Goal: Check status: Check status

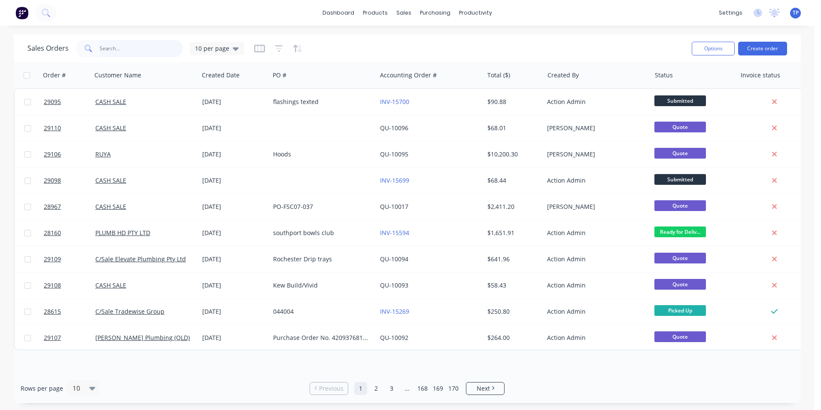
click at [137, 49] on input "text" at bounding box center [142, 48] width 84 height 17
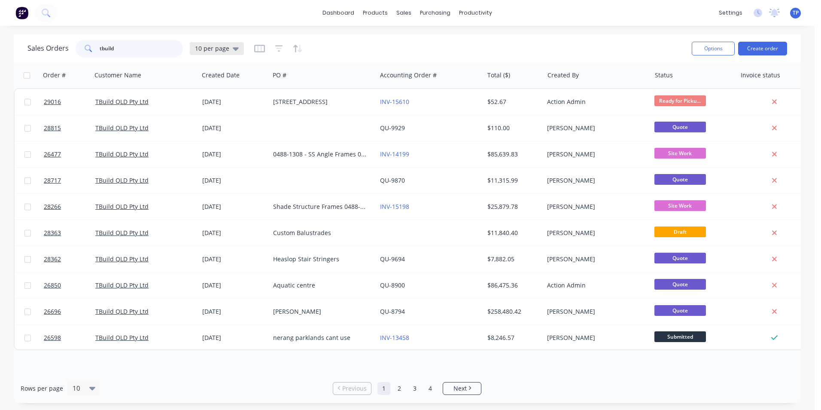
type input "tbuild"
click at [234, 49] on icon at bounding box center [236, 48] width 6 height 3
click at [201, 153] on button "Archived" at bounding box center [241, 156] width 98 height 10
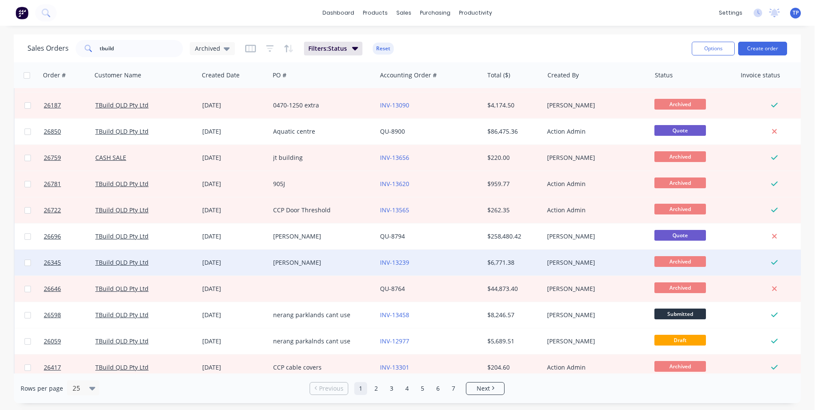
scroll to position [374, 0]
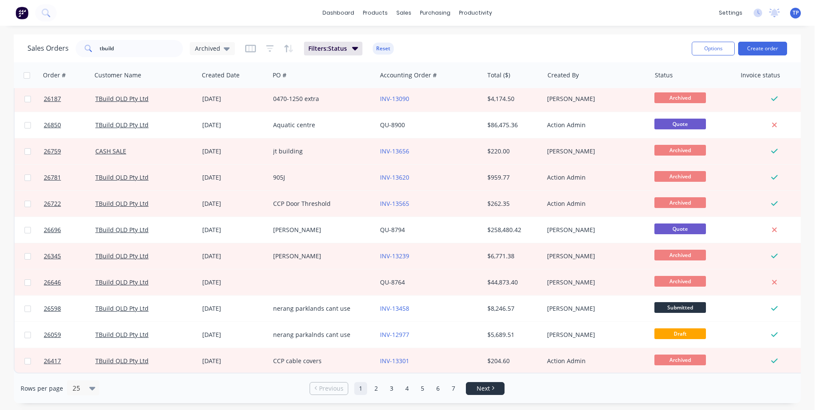
click at [490, 388] on link "Next" at bounding box center [485, 388] width 38 height 9
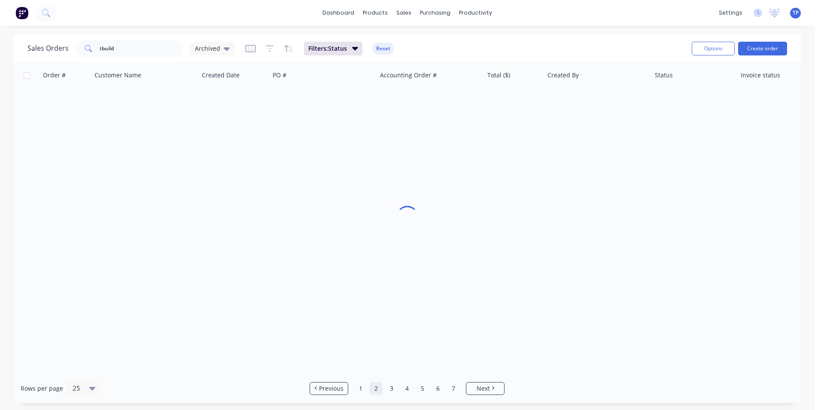
scroll to position [0, 0]
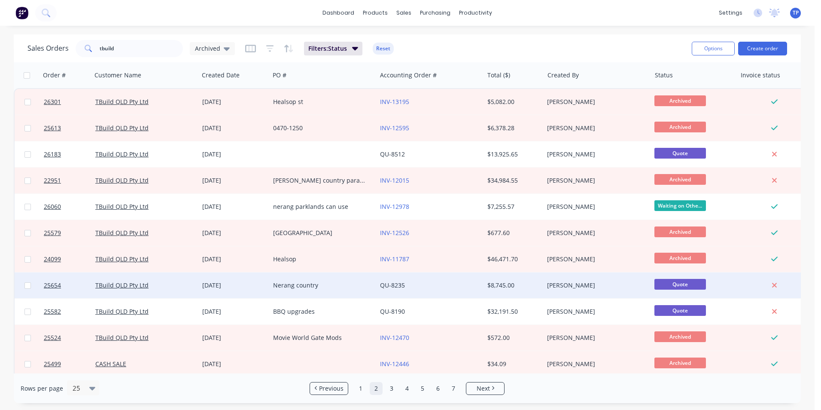
click at [359, 285] on div "Nerang country" at bounding box center [320, 285] width 95 height 9
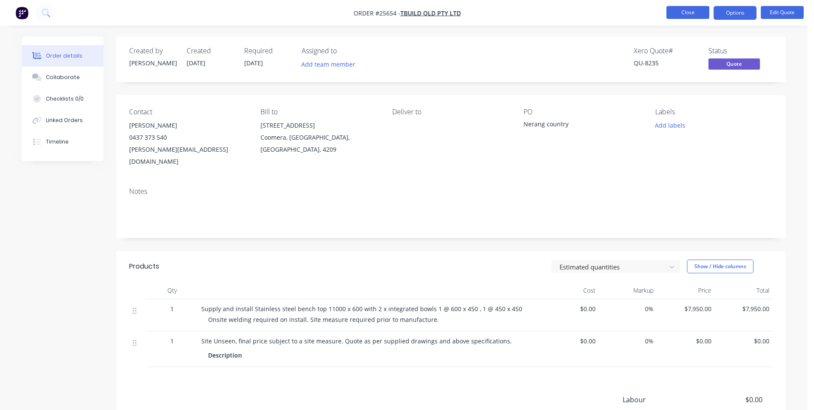
click at [676, 14] on button "Close" at bounding box center [688, 12] width 43 height 13
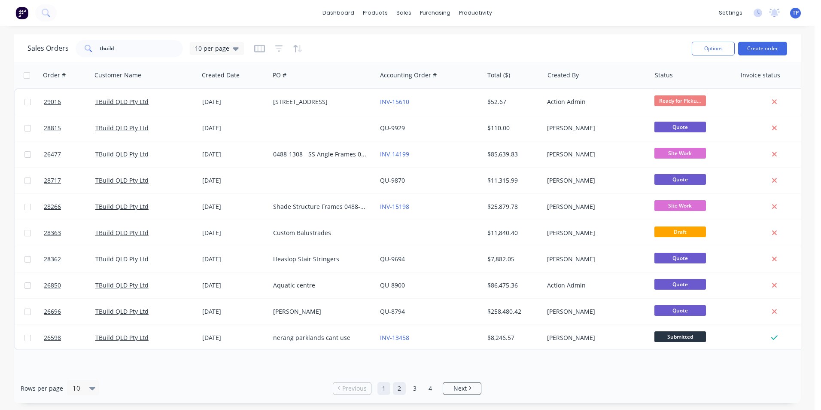
click at [402, 389] on link "2" at bounding box center [399, 388] width 13 height 13
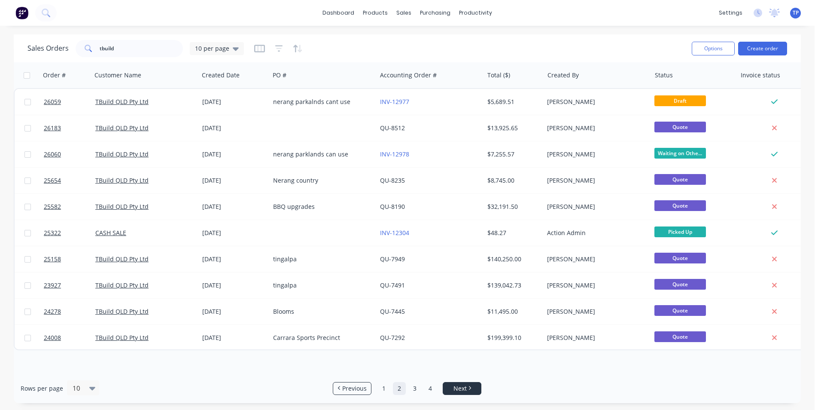
click at [473, 388] on link "Next" at bounding box center [462, 388] width 38 height 9
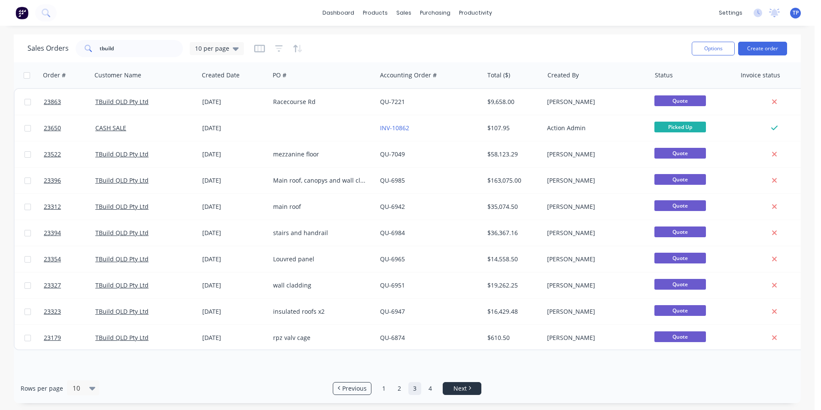
click at [460, 389] on span "Next" at bounding box center [459, 388] width 13 height 9
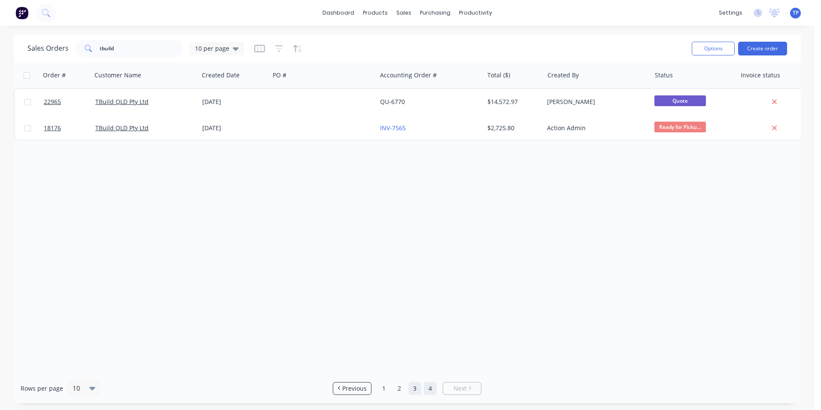
click at [415, 390] on link "3" at bounding box center [414, 388] width 13 height 13
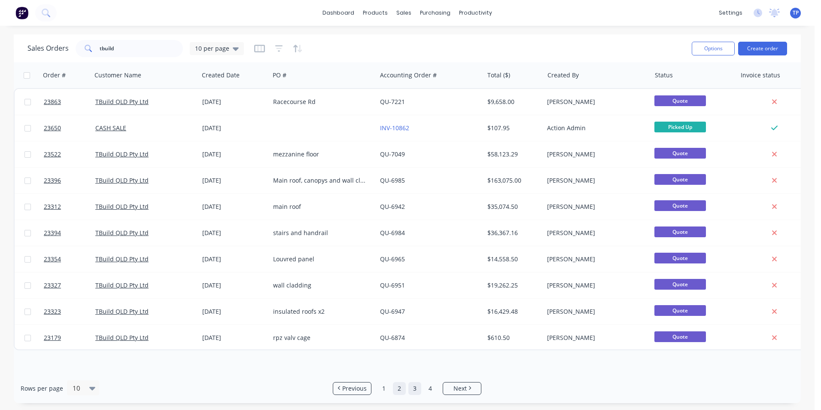
click at [399, 388] on link "2" at bounding box center [399, 388] width 13 height 13
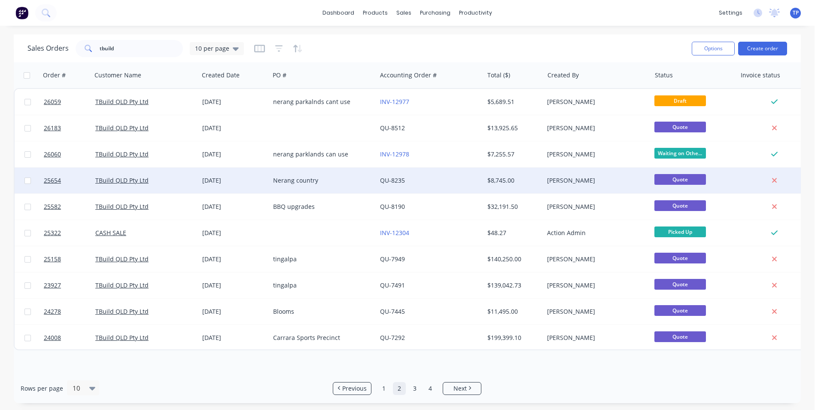
click at [347, 175] on div "Nerang country" at bounding box center [323, 180] width 107 height 26
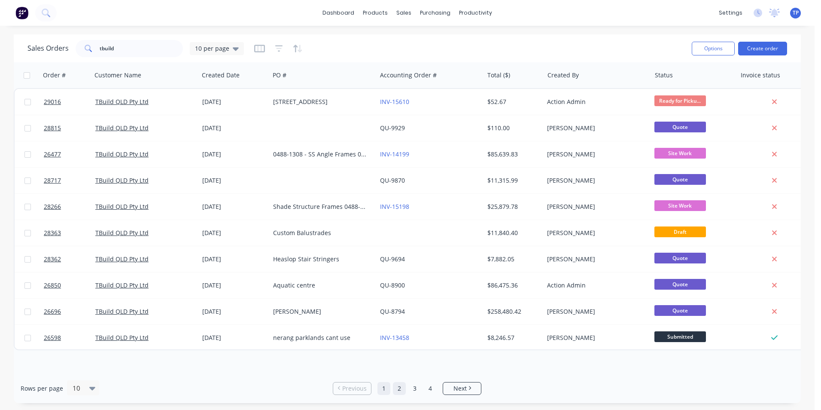
click at [398, 388] on link "2" at bounding box center [399, 388] width 13 height 13
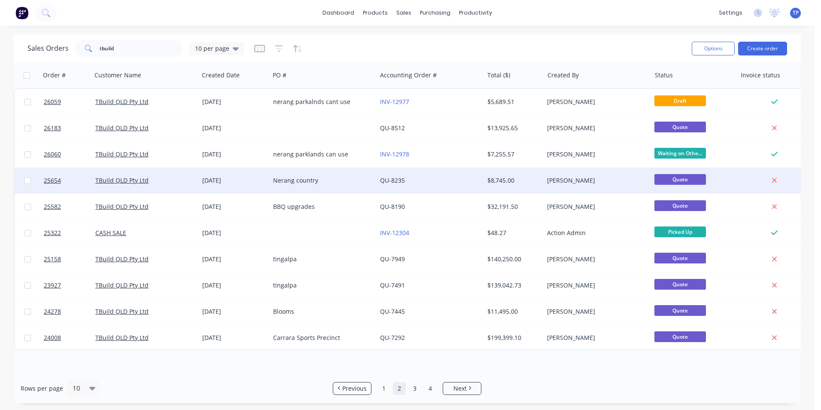
click at [359, 184] on div "Nerang country" at bounding box center [320, 180] width 95 height 9
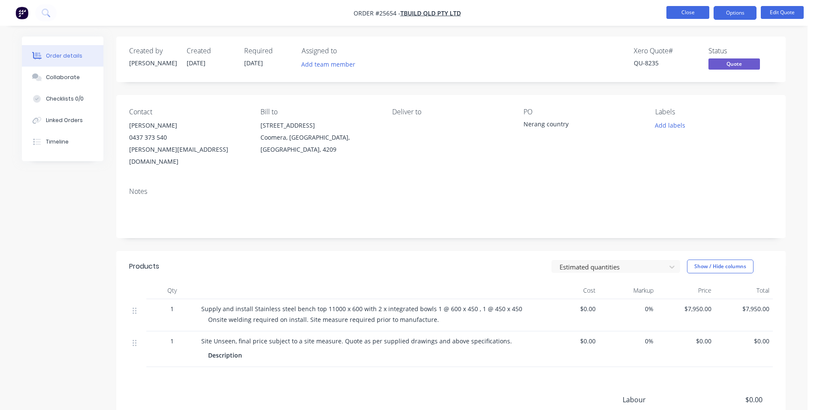
click at [691, 12] on button "Close" at bounding box center [688, 12] width 43 height 13
